Goal: Transaction & Acquisition: Purchase product/service

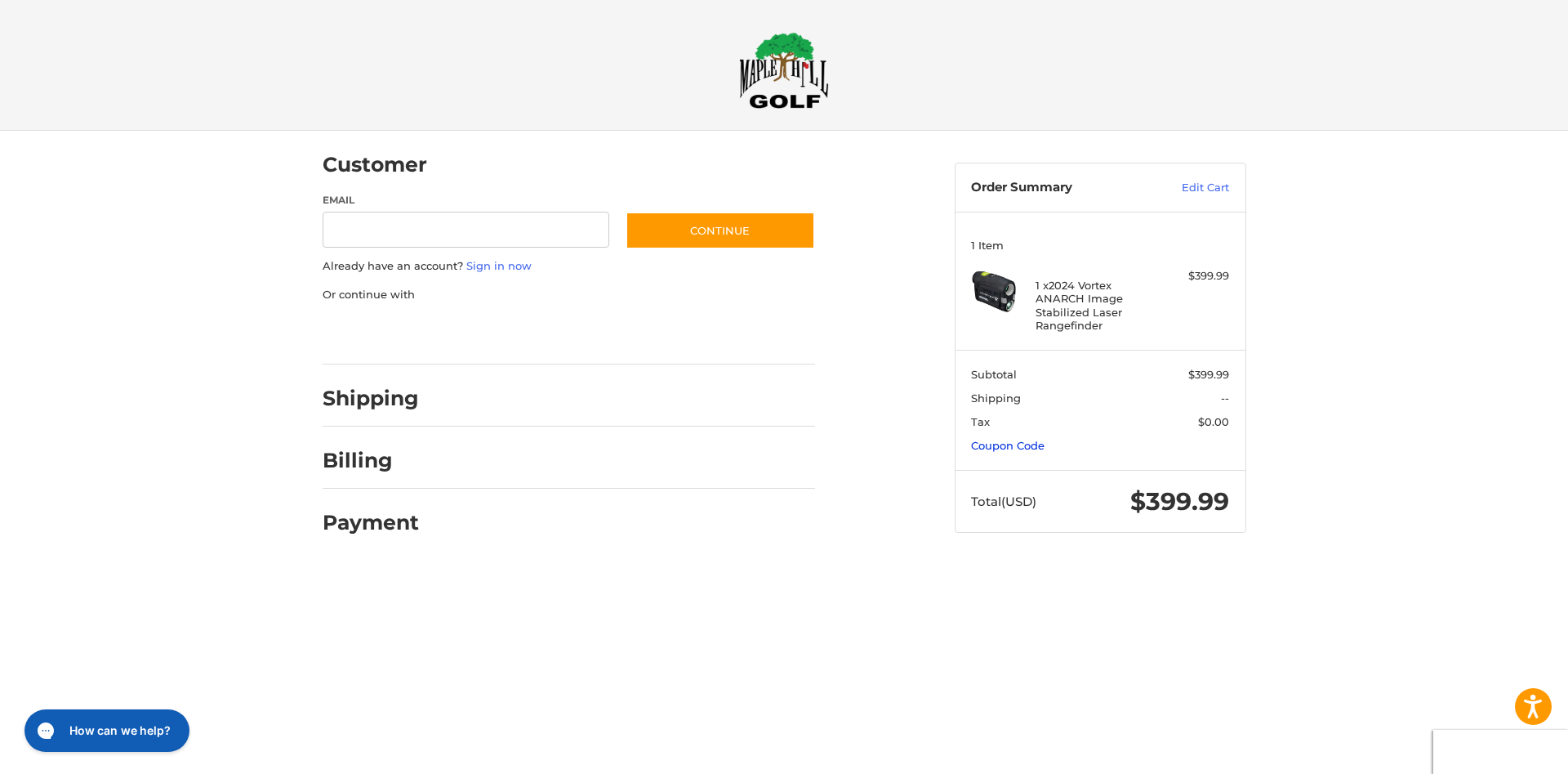
click at [1009, 445] on link "Coupon Code" at bounding box center [1008, 446] width 74 height 13
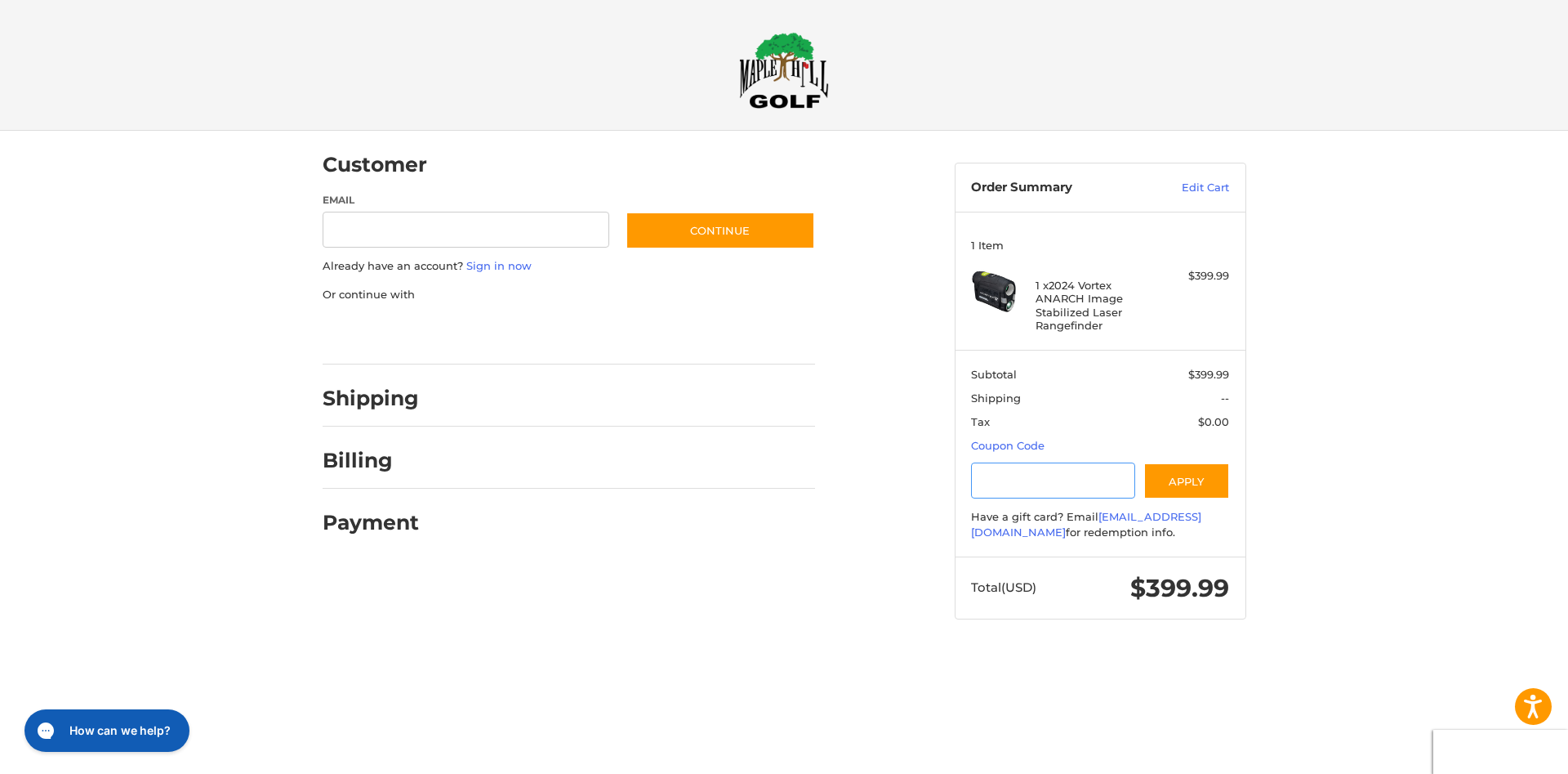
click at [1003, 477] on input "Gift Certificate or Coupon Code" at bounding box center [1054, 481] width 165 height 37
type input "*********"
click at [1177, 477] on button "Apply" at bounding box center [1187, 481] width 87 height 37
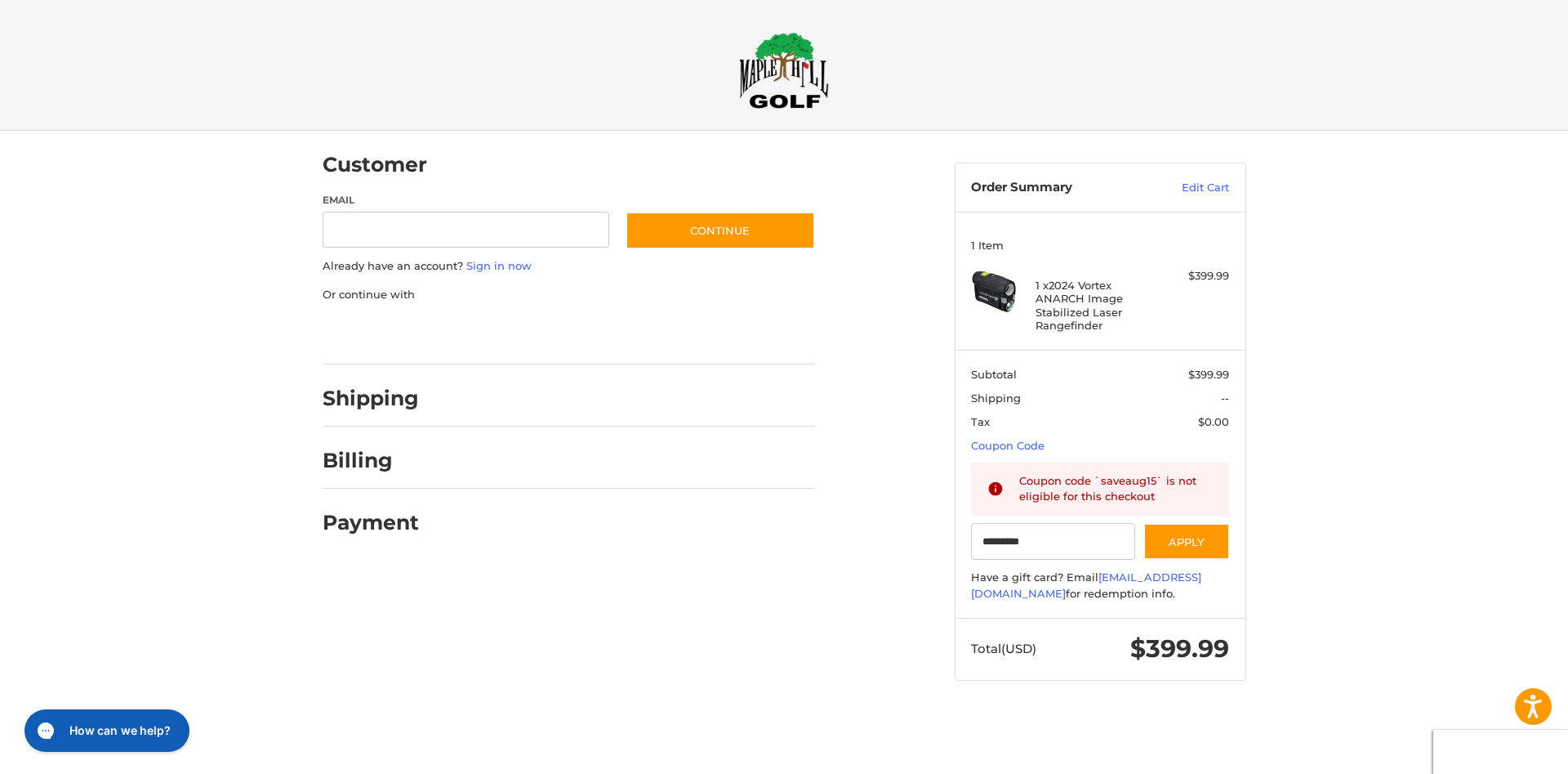
drag, startPoint x: 808, startPoint y: 86, endPoint x: 820, endPoint y: 91, distance: 13.0
click at [811, 88] on img at bounding box center [784, 70] width 90 height 77
